Goal: Task Accomplishment & Management: Use online tool/utility

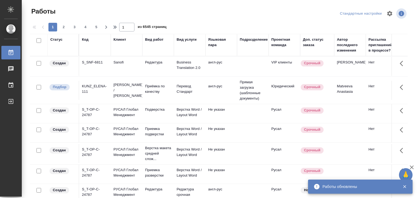
click at [404, 188] on icon "button" at bounding box center [404, 187] width 5 height 5
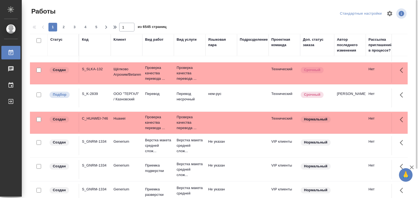
scroll to position [433, 0]
click at [96, 28] on span "5" at bounding box center [96, 26] width 9 height 5
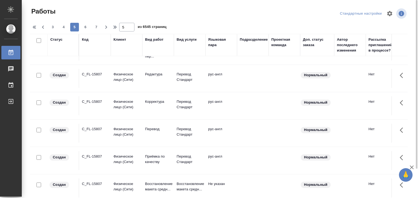
scroll to position [467, 0]
click at [156, 155] on p "Приёмка по качеству" at bounding box center [158, 159] width 26 height 11
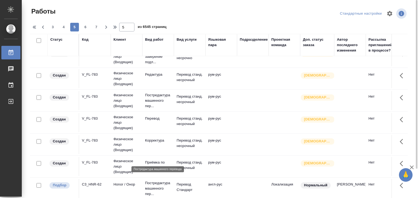
scroll to position [59, 0]
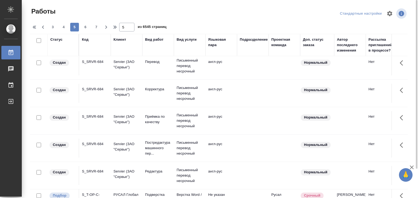
click at [195, 17] on div at bounding box center [220, 13] width 127 height 13
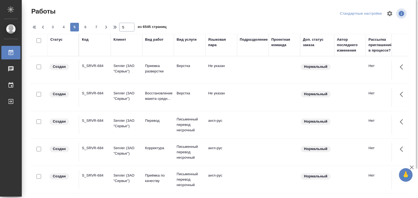
scroll to position [0, 0]
click at [49, 26] on span "3" at bounding box center [52, 26] width 9 height 5
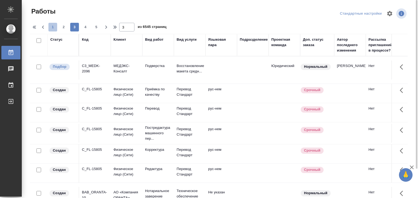
click at [51, 27] on span "1" at bounding box center [52, 26] width 9 height 5
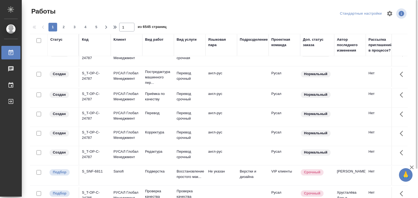
scroll to position [52, 0]
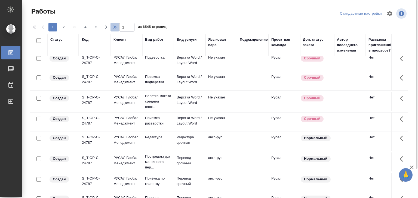
click at [113, 27] on icon "button" at bounding box center [115, 27] width 7 height 7
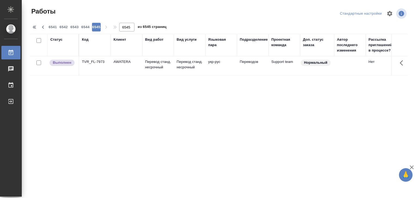
scroll to position [0, 0]
click at [44, 28] on icon "button" at bounding box center [43, 27] width 7 height 7
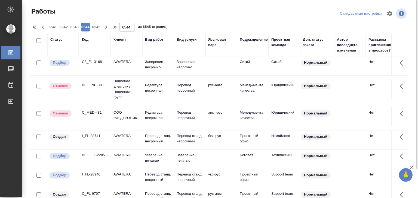
scroll to position [67, 0]
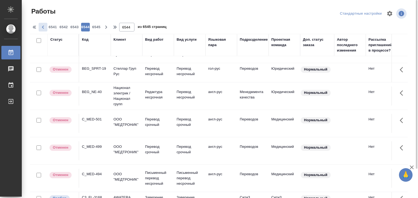
click at [43, 25] on icon "button" at bounding box center [43, 27] width 7 height 7
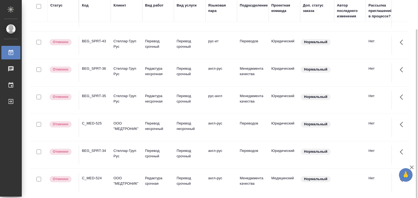
scroll to position [353, 0]
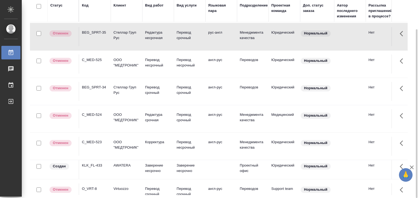
scroll to position [408, 0]
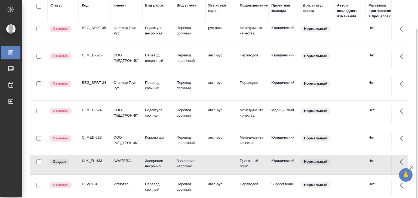
scroll to position [470, 0]
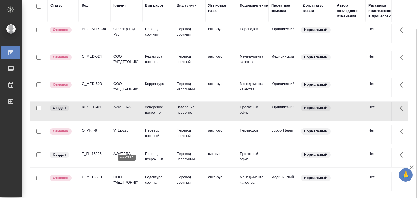
click at [113, 151] on p "AWATERA" at bounding box center [126, 153] width 26 height 5
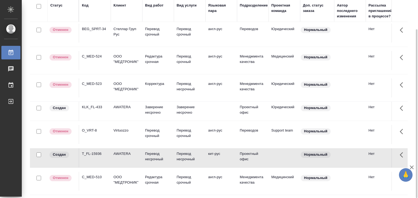
scroll to position [0, 0]
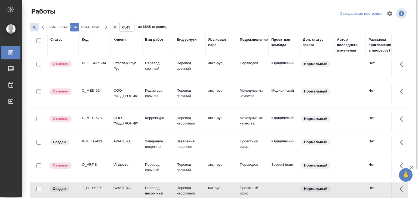
click at [34, 29] on icon "button" at bounding box center [35, 27] width 7 height 7
type input "1"
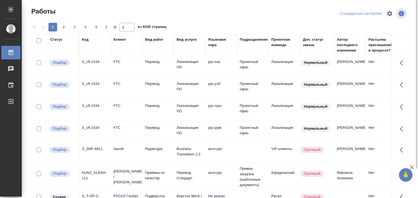
scroll to position [452, 0]
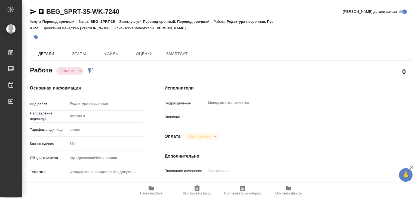
type textarea "x"
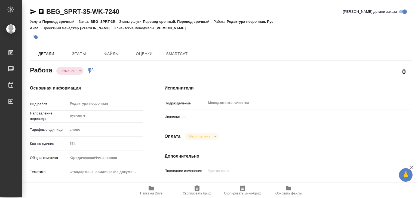
type textarea "x"
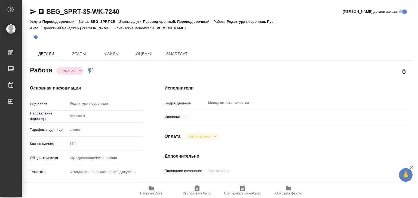
type textarea "x"
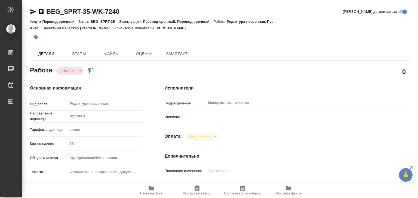
type textarea "x"
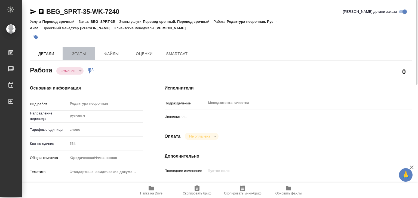
click at [78, 49] on button "Этапы" at bounding box center [79, 53] width 33 height 13
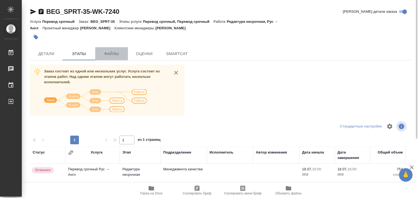
click at [113, 52] on span "Файлы" at bounding box center [111, 54] width 26 height 7
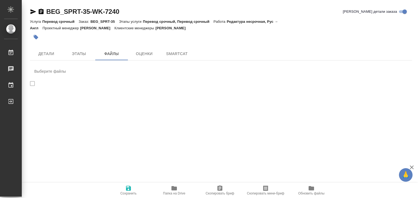
click at [139, 62] on div "BEG_SPRT-35-WK-7240 Кратко детали заказа Услуга Перевод срочный Заказ: BEG_SPRT…" at bounding box center [221, 52] width 388 height 105
click at [139, 56] on span "Оценки" at bounding box center [144, 54] width 26 height 7
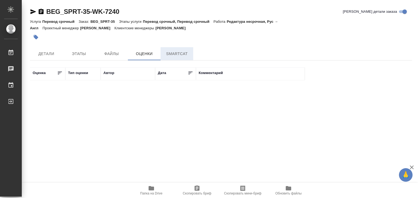
click at [172, 55] on span "SmartCat" at bounding box center [177, 54] width 26 height 7
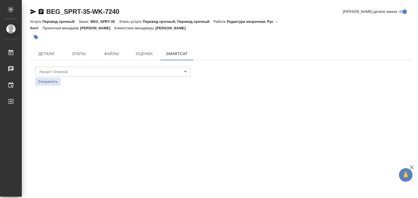
click at [79, 71] on body "🙏 .cls-1 fill:#fff; AWATERA Alilekova Valeriya Работы 0 Чаты График Выйти BEG_S…" at bounding box center [209, 99] width 418 height 198
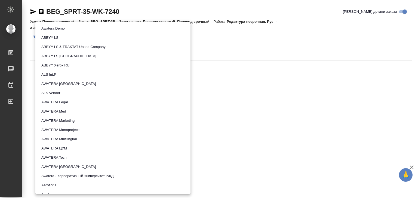
click at [236, 105] on div at bounding box center [209, 99] width 418 height 198
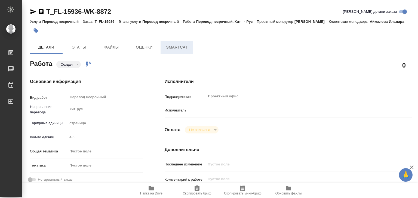
type textarea "x"
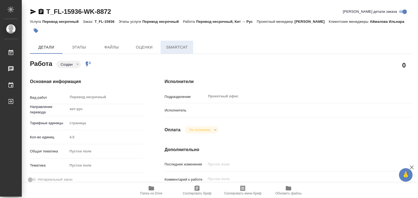
type textarea "x"
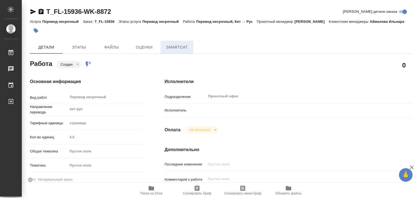
type textarea "x"
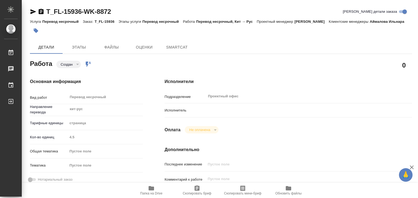
type textarea "x"
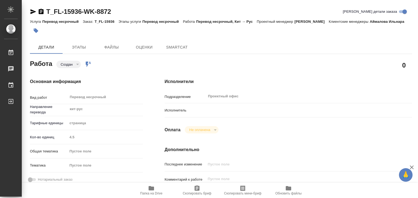
type textarea "x"
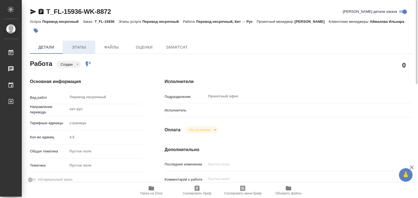
click at [75, 51] on span "Этапы" at bounding box center [79, 47] width 26 height 7
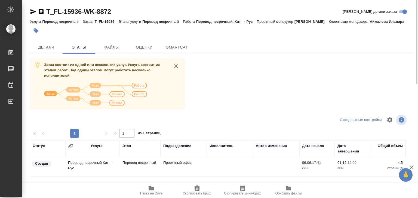
scroll to position [54, 0]
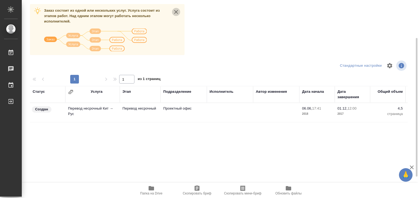
click at [177, 14] on icon "close" at bounding box center [176, 12] width 4 height 4
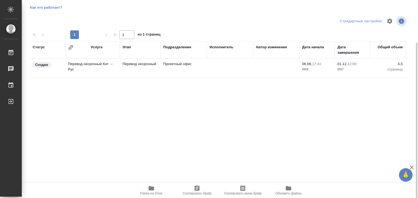
scroll to position [0, 0]
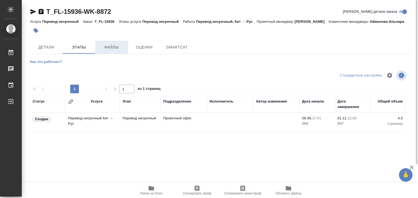
click at [112, 51] on span "Файлы" at bounding box center [111, 47] width 26 height 7
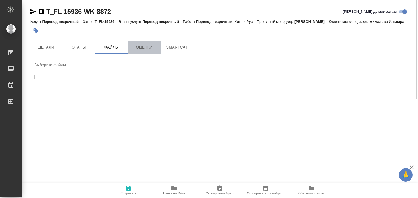
click at [147, 51] on span "Оценки" at bounding box center [144, 47] width 26 height 7
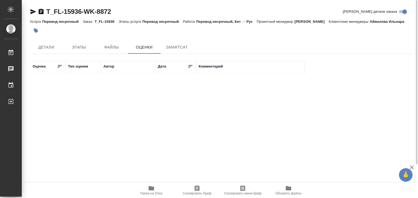
click at [195, 54] on div "Детали Этапы Файлы Оценки SmartCat" at bounding box center [221, 47] width 382 height 13
click at [189, 51] on span "SmartCat" at bounding box center [177, 47] width 26 height 7
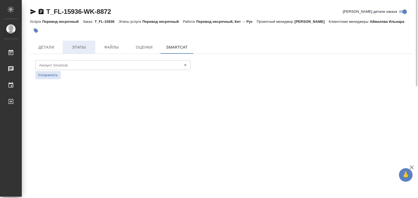
click at [72, 51] on span "Этапы" at bounding box center [79, 47] width 26 height 7
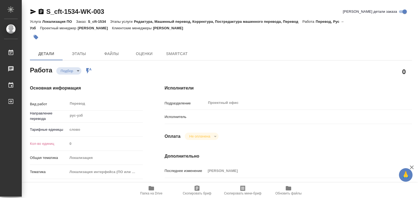
type textarea "x"
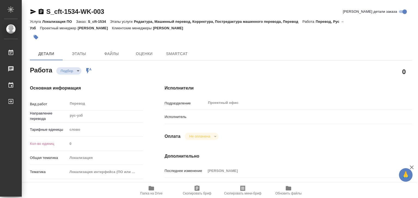
type textarea "x"
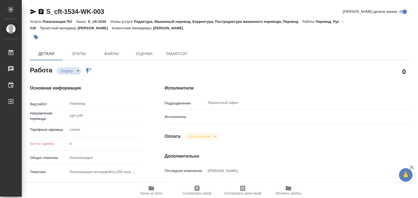
type textarea "x"
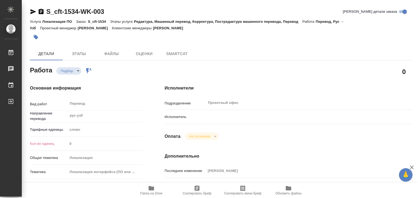
type textarea "x"
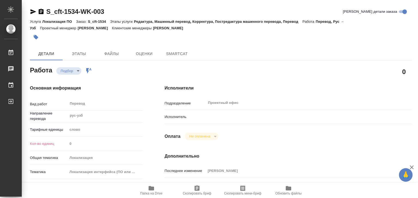
type textarea "x"
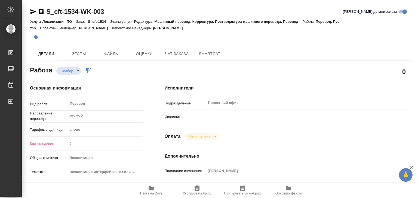
type textarea "x"
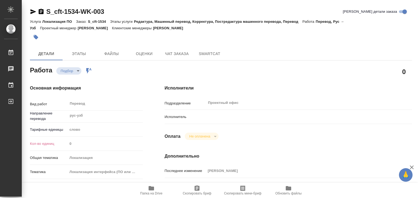
type textarea "x"
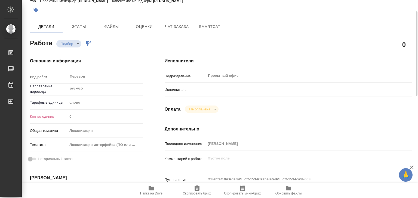
scroll to position [54, 0]
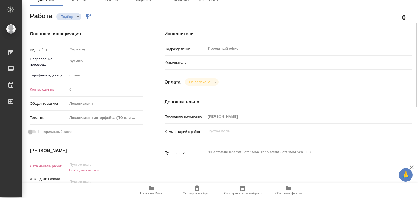
click at [207, 66] on div at bounding box center [298, 63] width 185 height 10
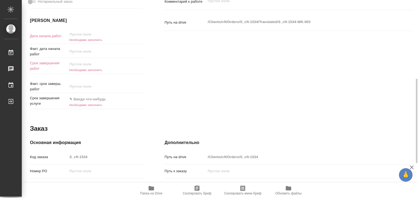
scroll to position [49, 0]
